Goal: Task Accomplishment & Management: Manage account settings

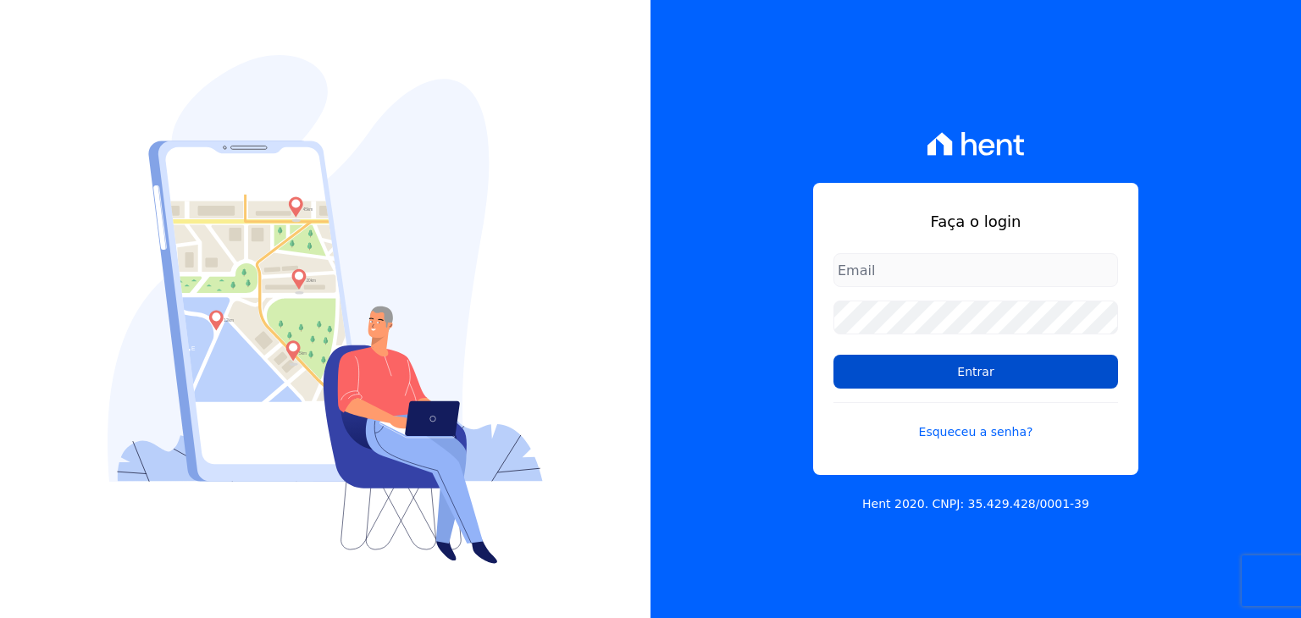
type input "[EMAIL_ADDRESS][DOMAIN_NAME]"
click at [922, 366] on input "Entrar" at bounding box center [975, 372] width 285 height 34
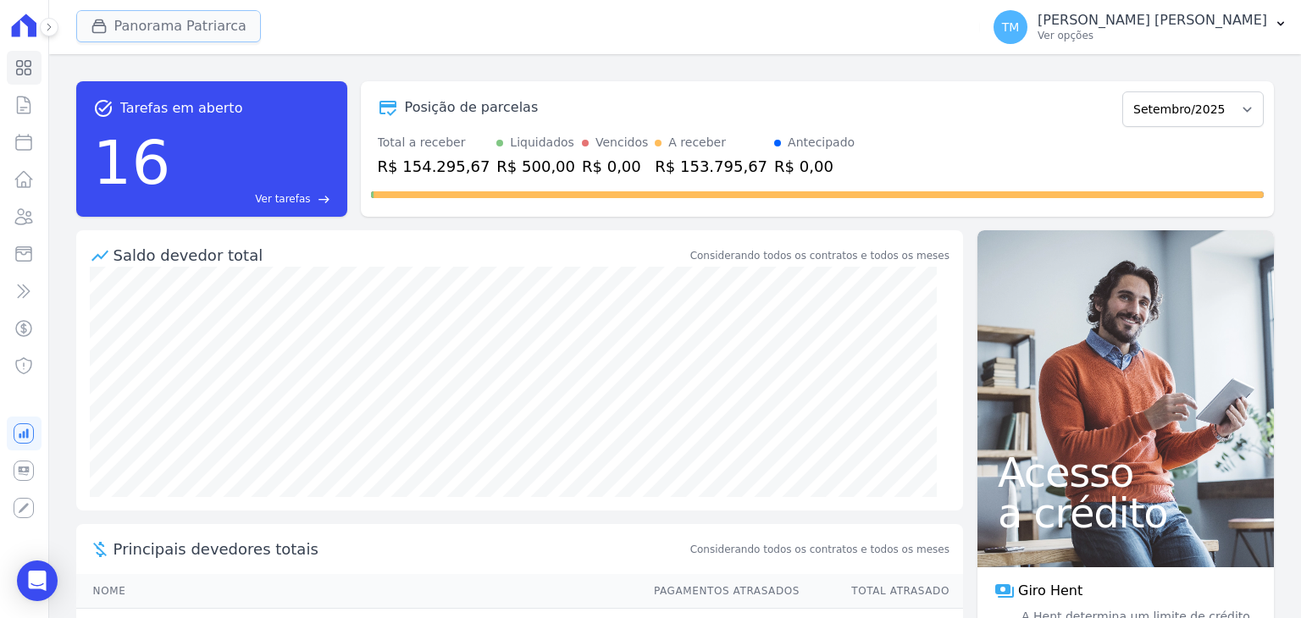
click at [199, 25] on button "Panorama Patriarca" at bounding box center [168, 26] width 185 height 32
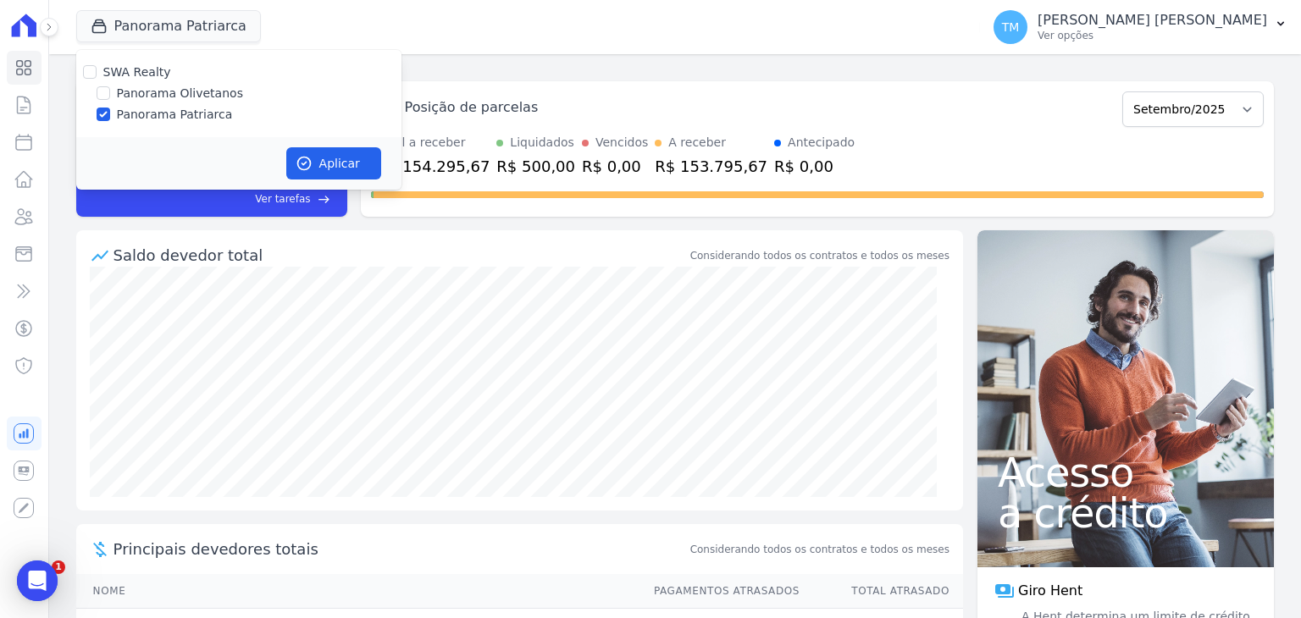
click at [202, 102] on div "SWA Realty Panorama Olivetanos Panorama Patriarca" at bounding box center [238, 93] width 325 height 87
click at [193, 97] on label "Panorama Olivetanos" at bounding box center [180, 94] width 126 height 18
click at [110, 97] on input "Panorama Olivetanos" at bounding box center [104, 93] width 14 height 14
checkbox input "true"
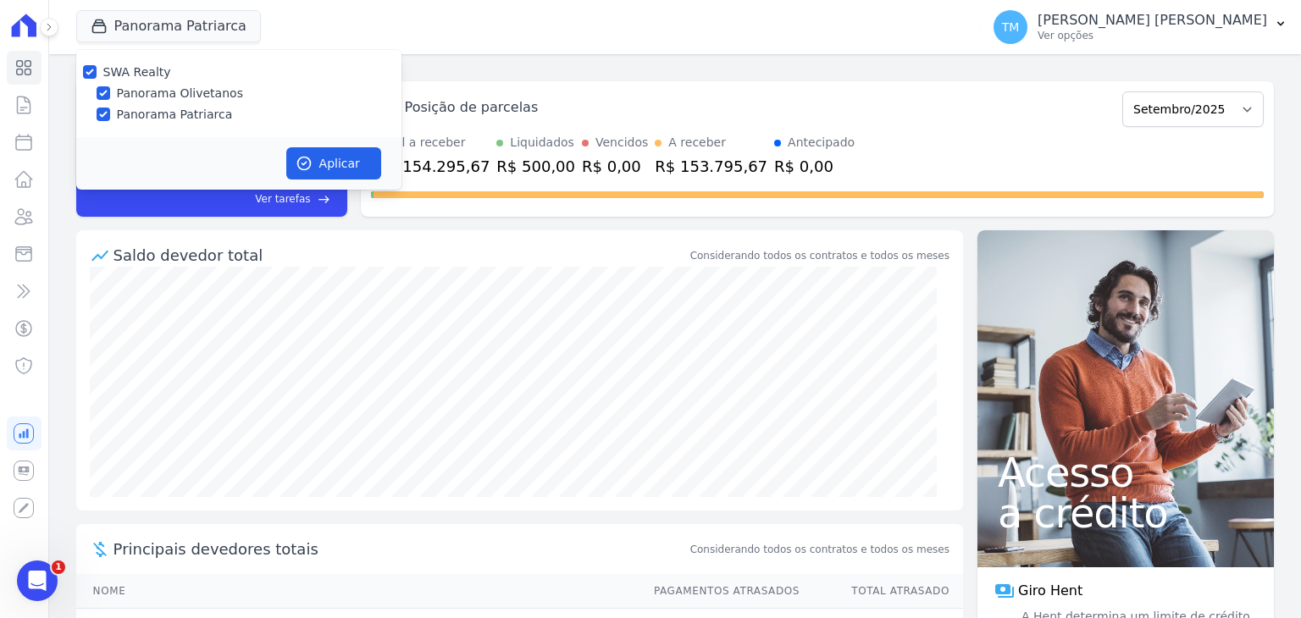
click at [193, 113] on label "Panorama Patriarca" at bounding box center [175, 115] width 116 height 18
click at [110, 113] on input "Panorama Patriarca" at bounding box center [104, 115] width 14 height 14
checkbox input "false"
click at [352, 165] on button "Aplicar" at bounding box center [333, 163] width 95 height 32
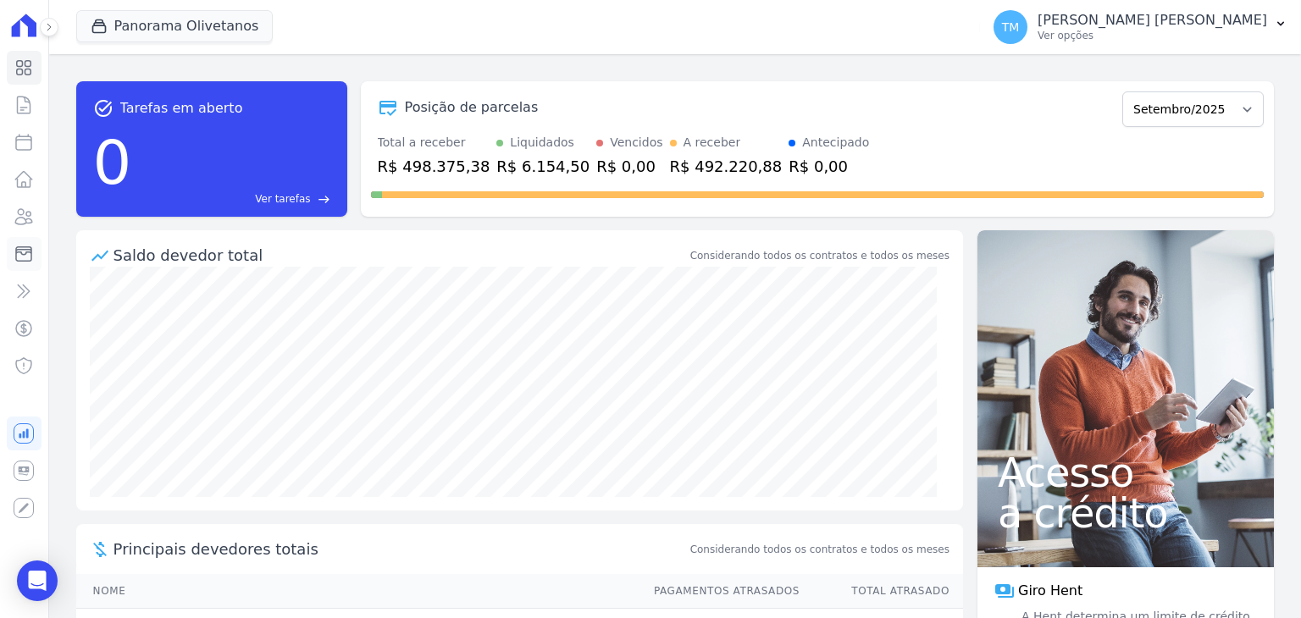
click at [30, 268] on link "Minha Carteira" at bounding box center [24, 254] width 35 height 34
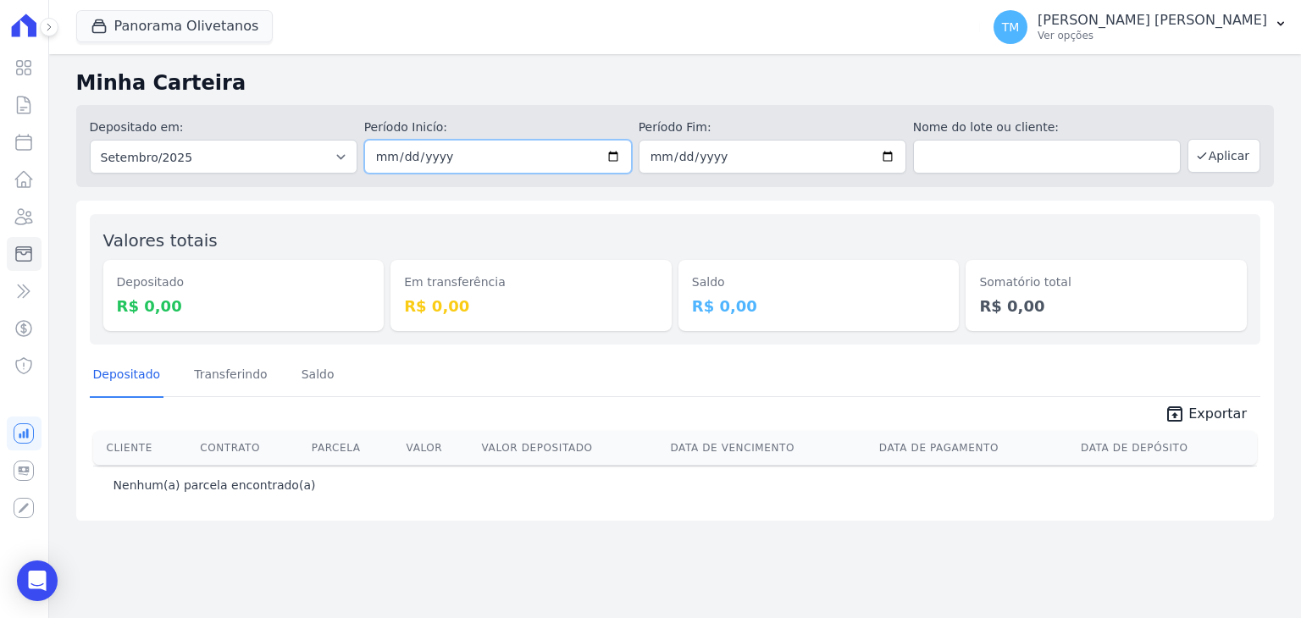
click at [617, 160] on input "2025-09-01" at bounding box center [498, 157] width 268 height 34
type input "[DATE]"
click at [896, 157] on input "2025-09-30" at bounding box center [773, 157] width 268 height 34
type input "[DATE]"
click at [1243, 150] on button "Aplicar" at bounding box center [1224, 156] width 73 height 34
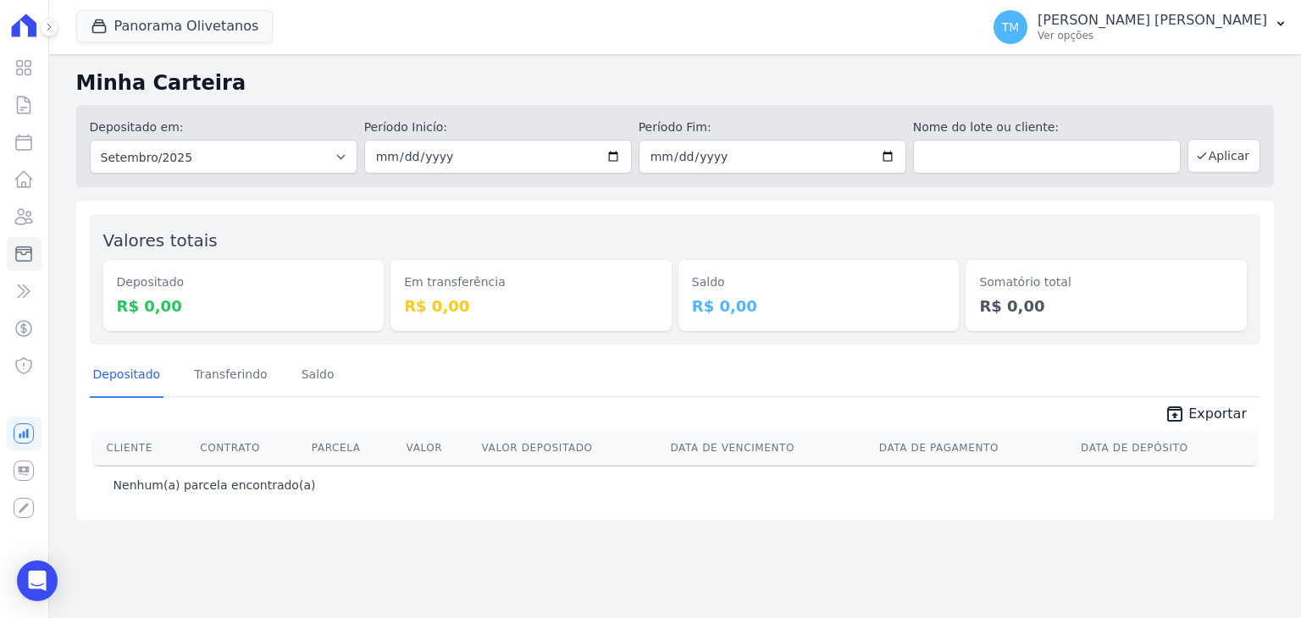
click at [0, 0] on div at bounding box center [0, 0] width 0 height 0
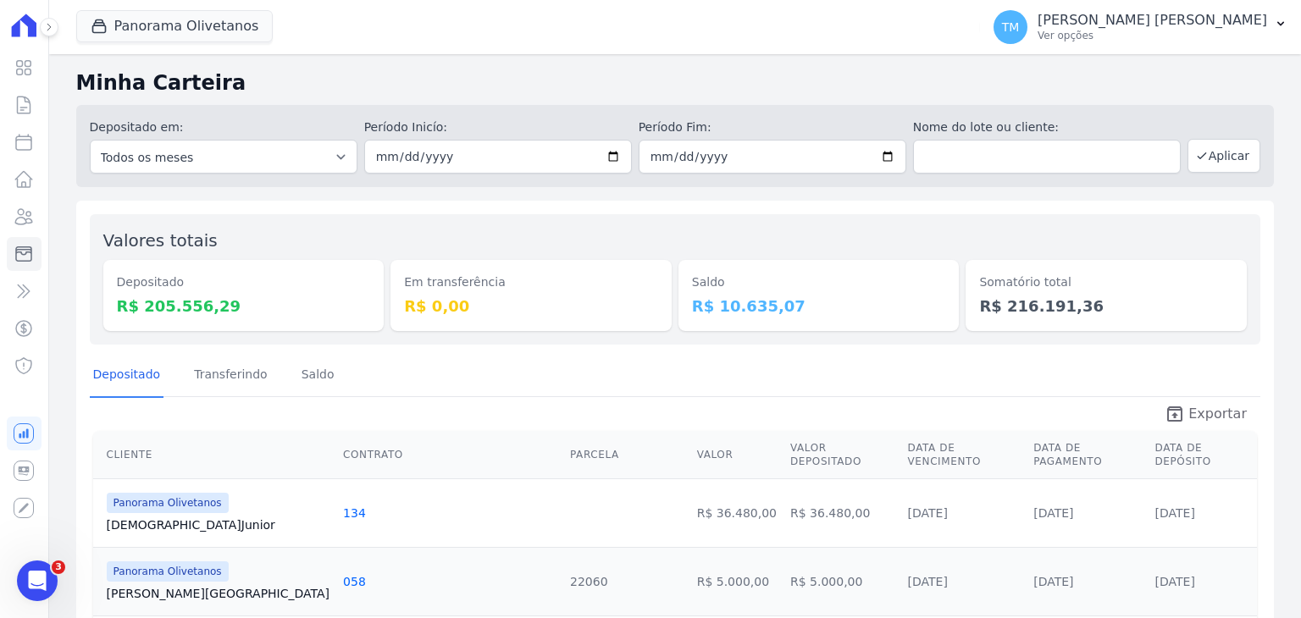
click at [1204, 423] on span "Exportar" at bounding box center [1217, 414] width 58 height 20
click at [1166, 14] on p "[PERSON_NAME] [PERSON_NAME]" at bounding box center [1153, 20] width 230 height 17
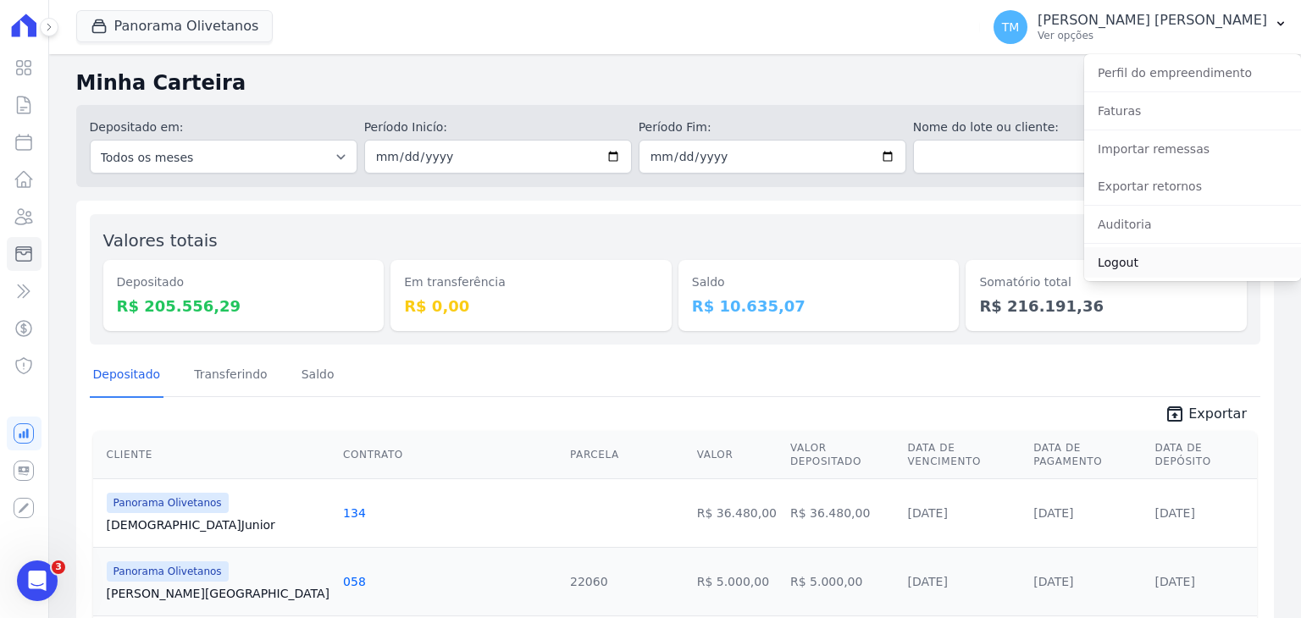
click at [1135, 272] on link "Logout" at bounding box center [1192, 262] width 217 height 30
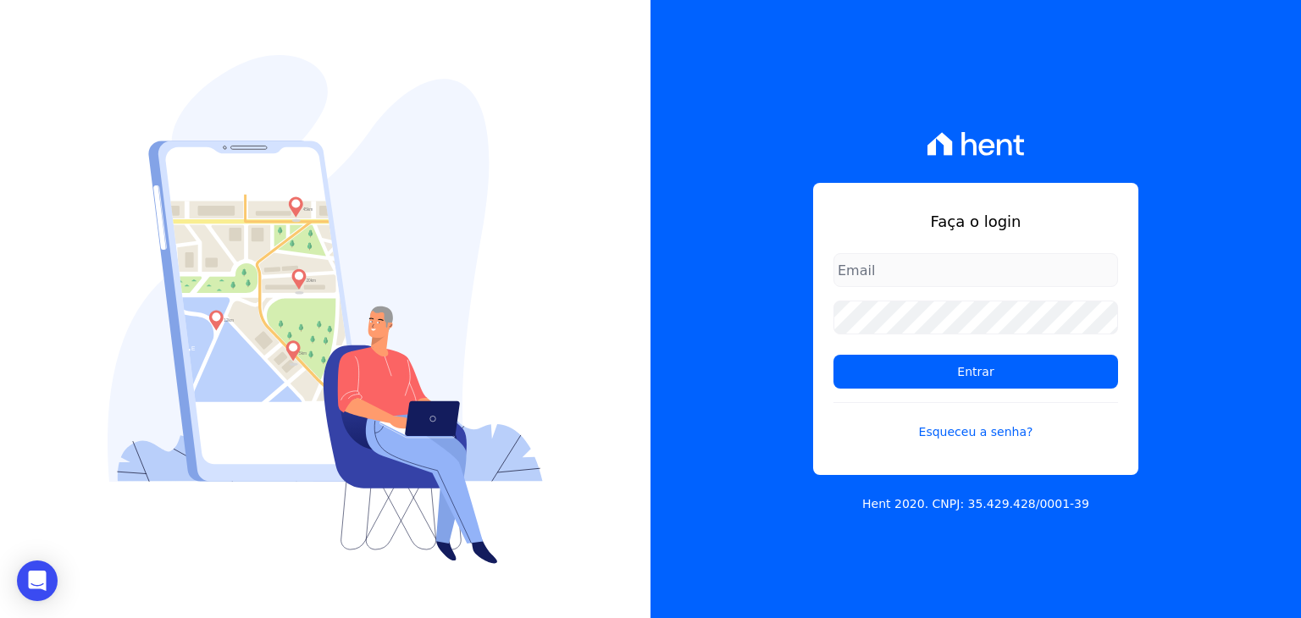
type input "[EMAIL_ADDRESS][DOMAIN_NAME]"
